Goal: Information Seeking & Learning: Learn about a topic

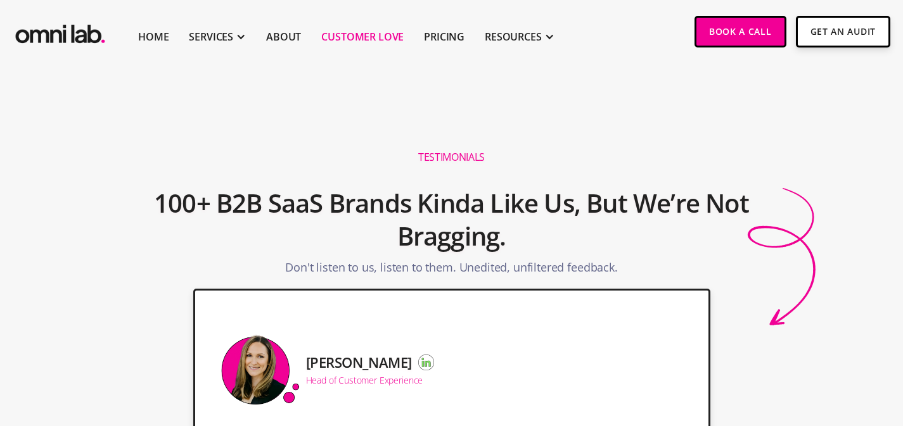
click at [290, 44] on li "About" at bounding box center [283, 31] width 55 height 63
click at [289, 37] on link "About" at bounding box center [283, 36] width 35 height 15
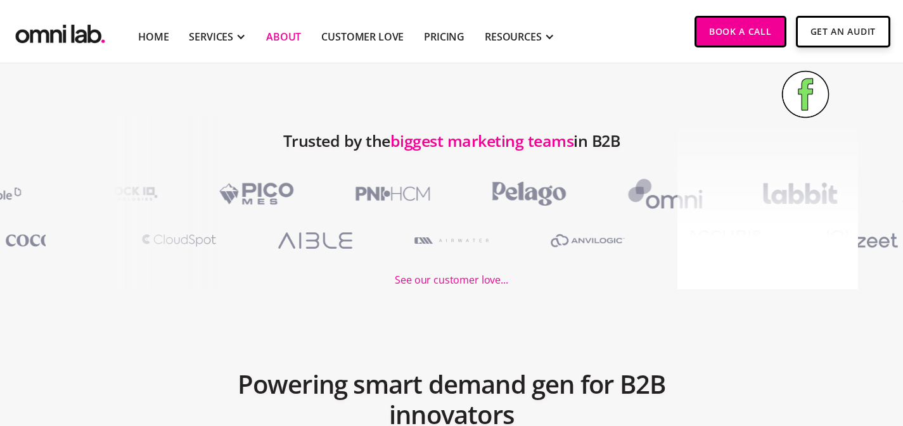
scroll to position [1507, 0]
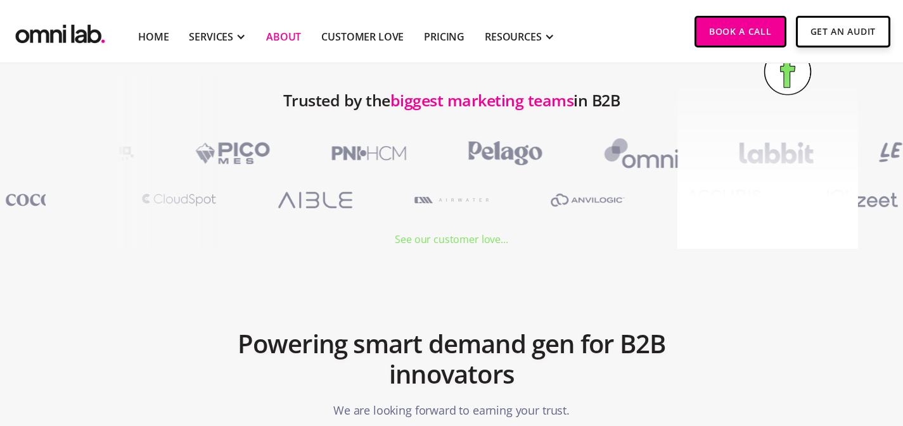
click at [421, 231] on div "See our customer love..." at bounding box center [451, 239] width 113 height 17
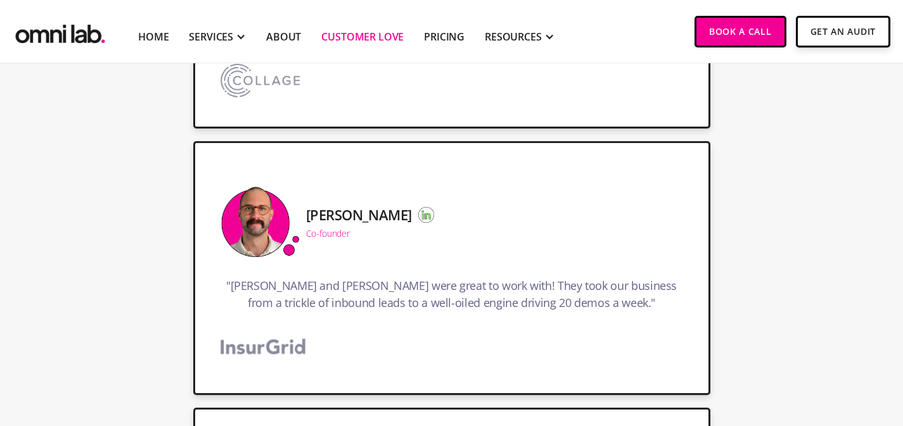
scroll to position [4049, 0]
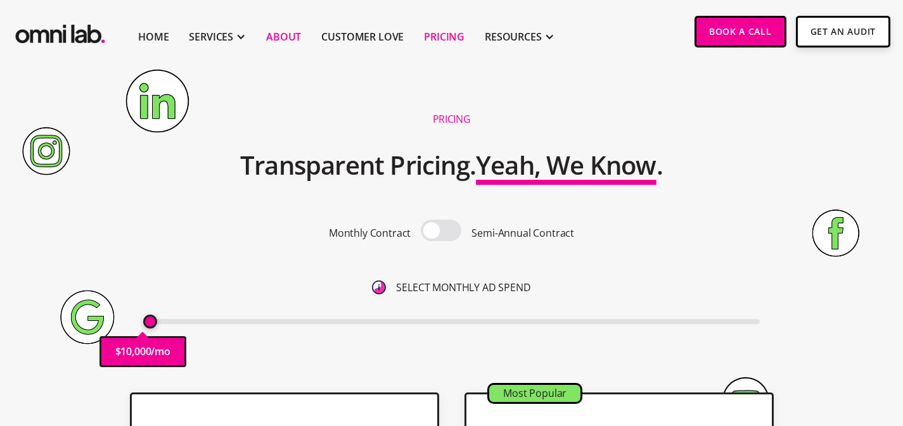
click at [290, 35] on link "About" at bounding box center [283, 36] width 35 height 15
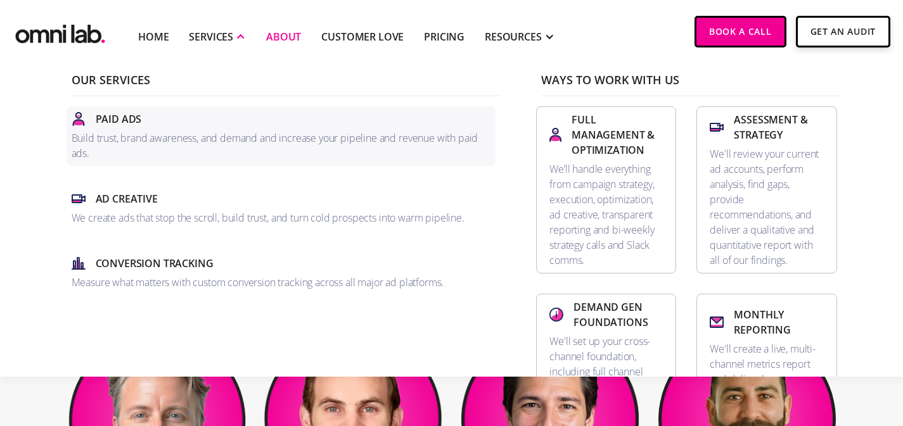
click at [179, 139] on p "Build trust, brand awareness, and demand and increase your pipeline and revenue…" at bounding box center [281, 146] width 419 height 30
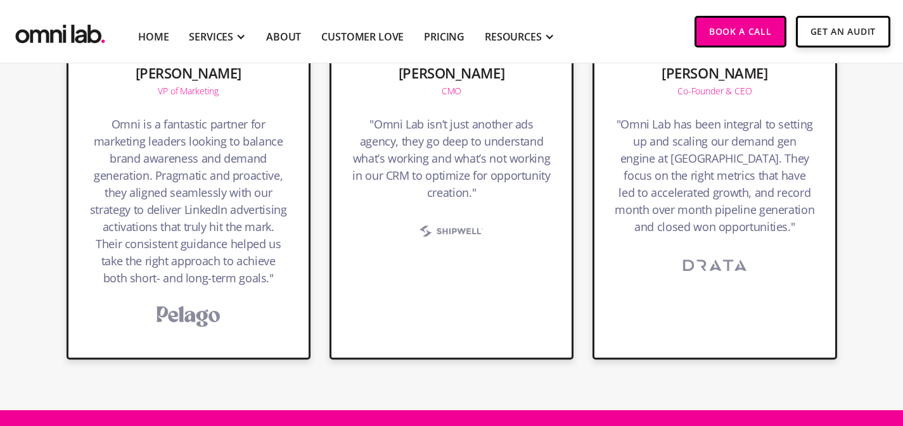
scroll to position [2924, 0]
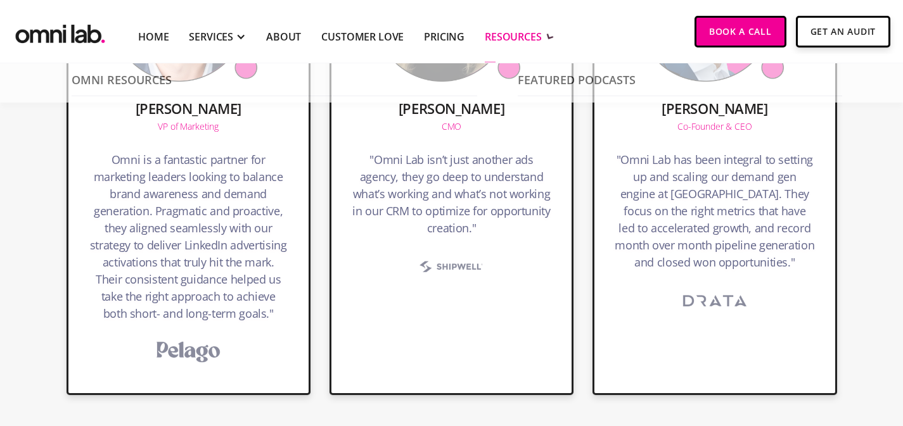
click at [523, 41] on div "RESOURCES" at bounding box center [513, 36] width 57 height 15
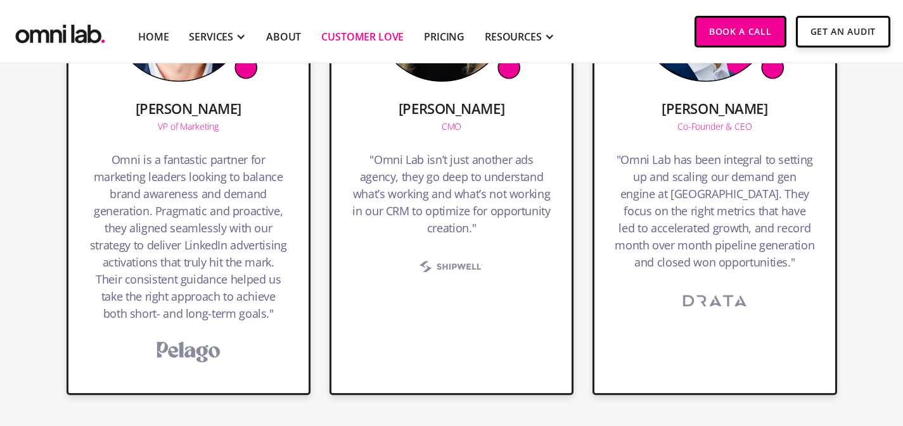
click at [350, 35] on link "Customer Love" at bounding box center [362, 36] width 82 height 15
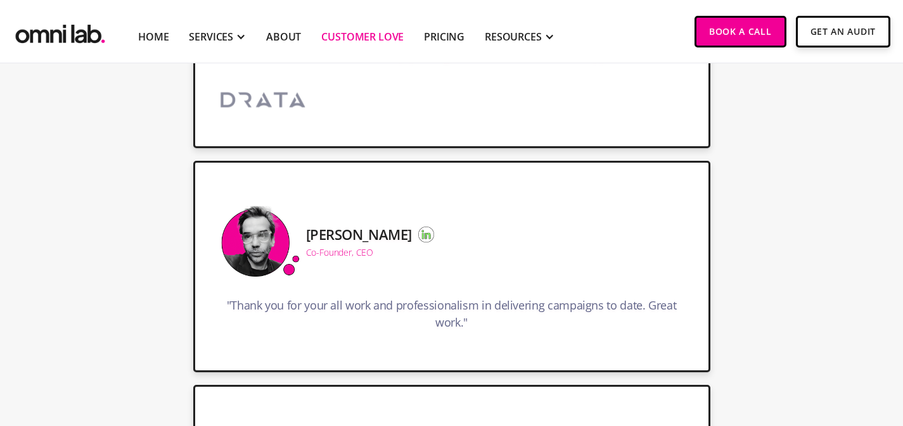
scroll to position [3626, 0]
